Goal: Navigation & Orientation: Find specific page/section

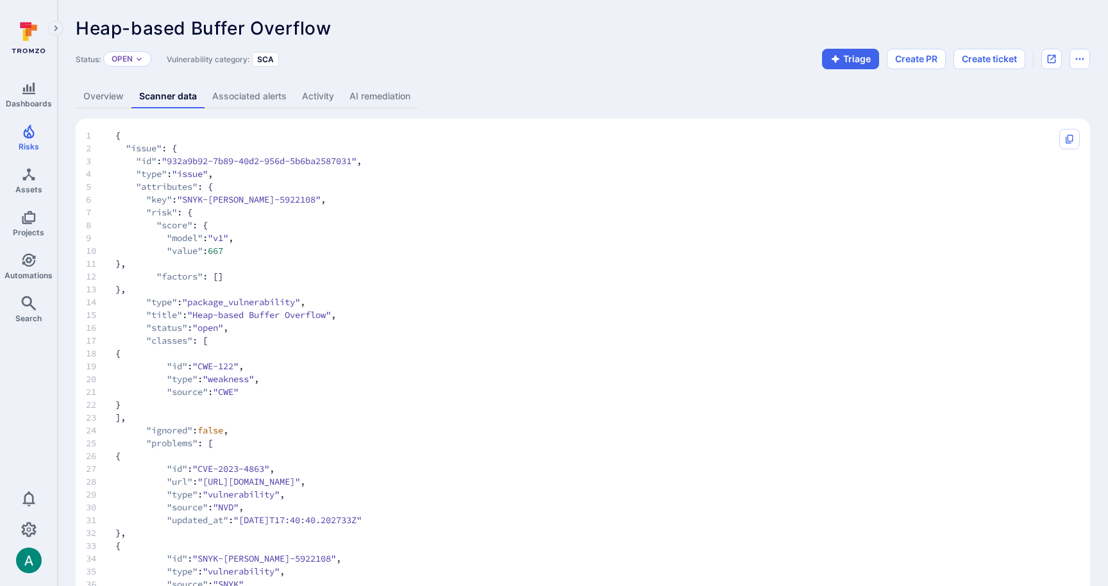
scroll to position [715, 0]
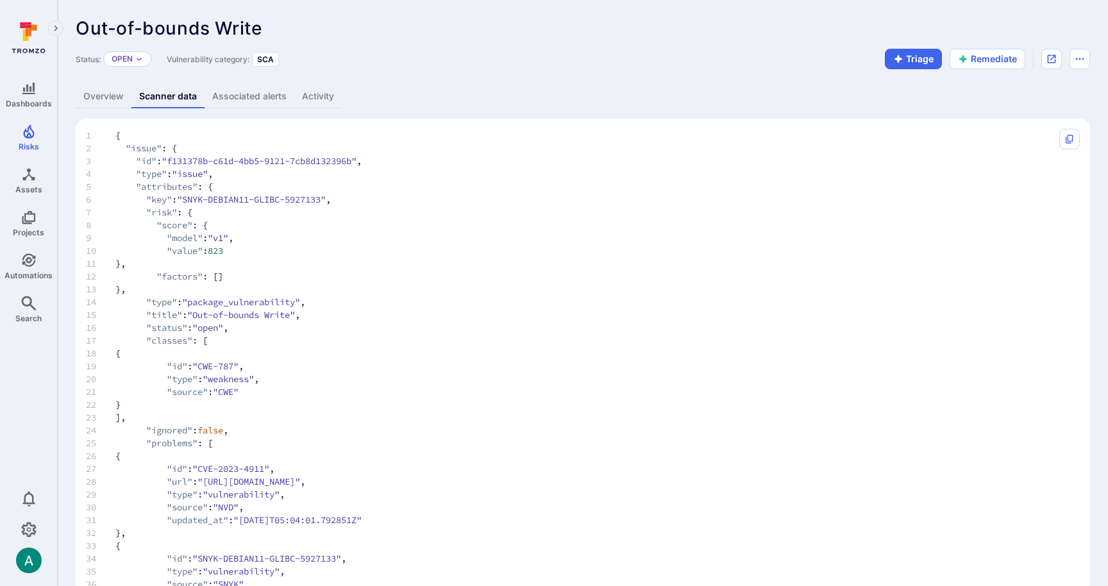
scroll to position [2959, 0]
